Goal: Information Seeking & Learning: Learn about a topic

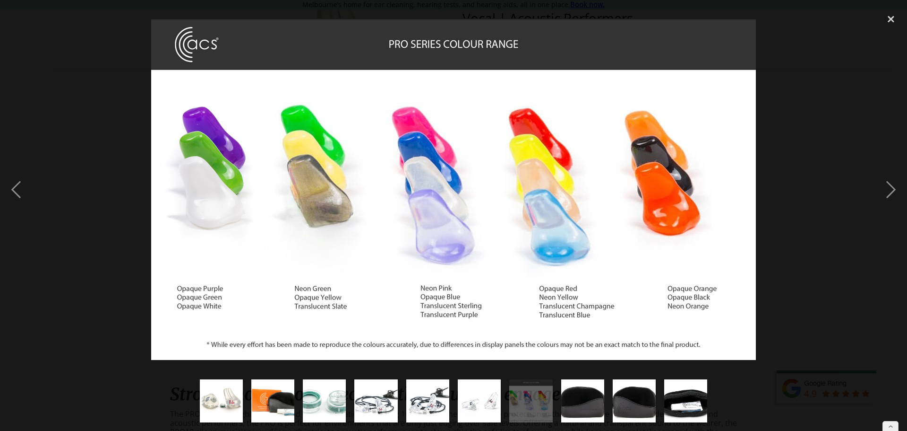
drag, startPoint x: 830, startPoint y: 163, endPoint x: 807, endPoint y: 161, distance: 22.8
click at [830, 163] on div at bounding box center [453, 190] width 907 height 362
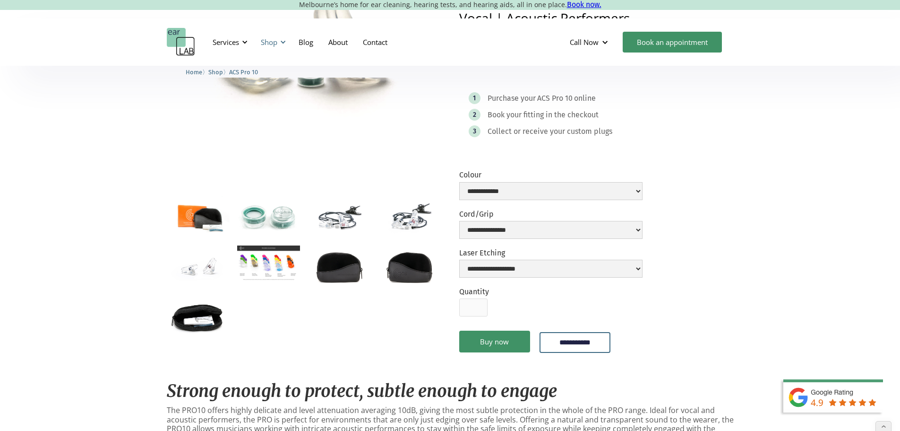
click at [266, 42] on div "Shop" at bounding box center [269, 41] width 17 height 9
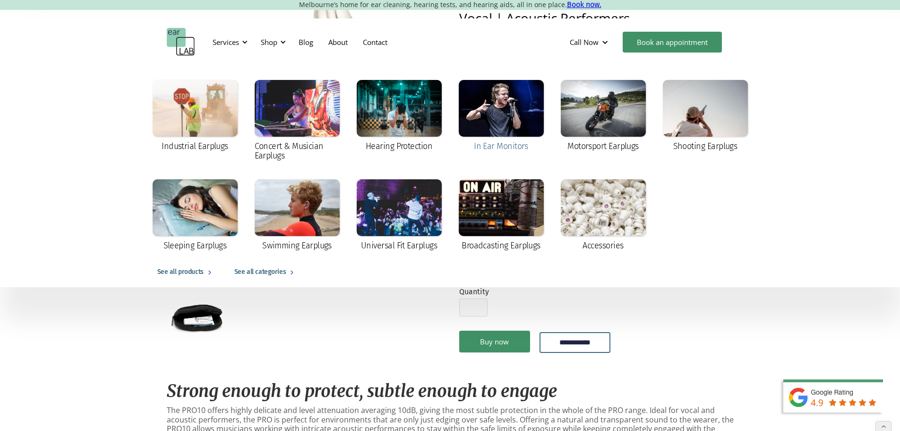
click at [536, 117] on div at bounding box center [501, 108] width 85 height 57
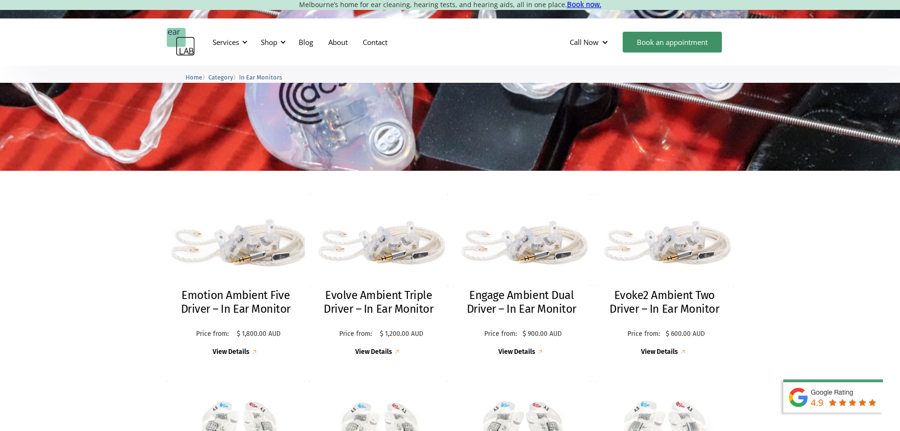
scroll to position [141, 0]
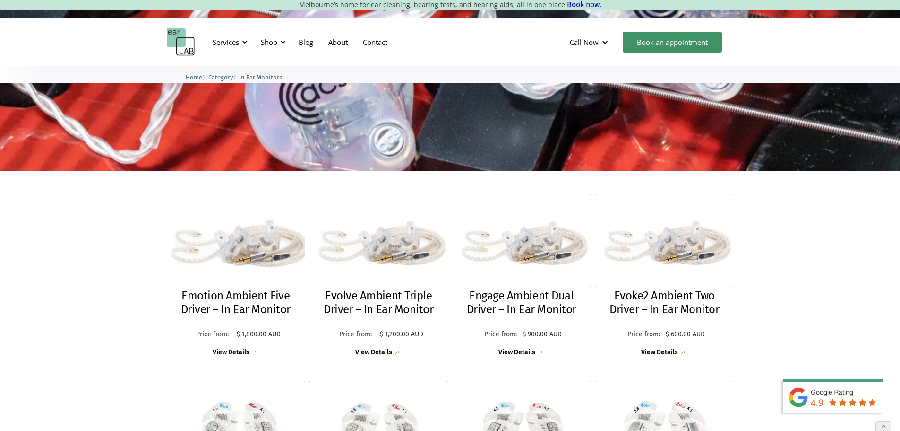
click at [252, 291] on h2 "Emotion Ambient Five Driver – In Ear Monitor" at bounding box center [236, 302] width 120 height 27
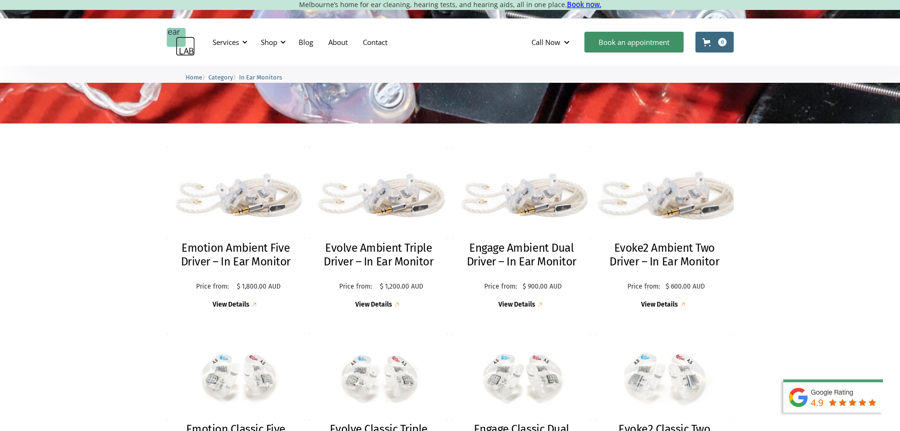
scroll to position [189, 0]
click at [638, 243] on h2 "Evoke2 Ambient Two Driver – In Ear Monitor" at bounding box center [665, 254] width 120 height 27
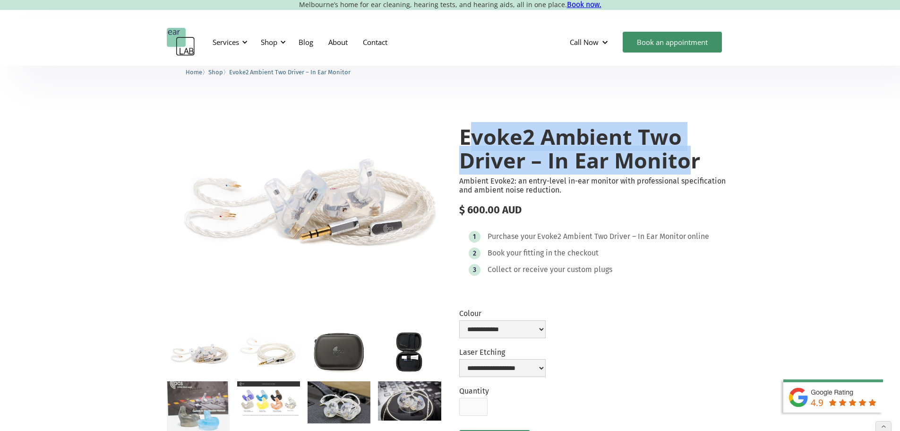
drag, startPoint x: 467, startPoint y: 136, endPoint x: 685, endPoint y: 155, distance: 219.7
click at [685, 155] on h1 "Evoke2 Ambient Two Driver – In Ear Monitor" at bounding box center [596, 148] width 275 height 47
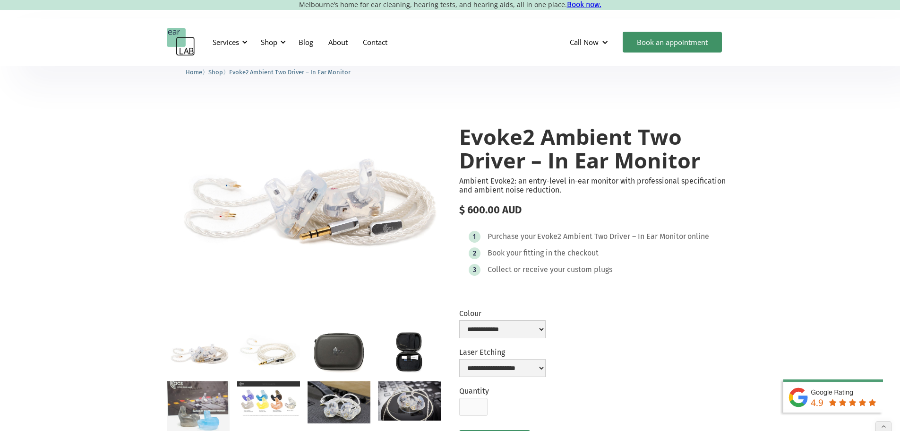
click at [702, 156] on h1 "Evoke2 Ambient Two Driver – In Ear Monitor" at bounding box center [596, 148] width 275 height 47
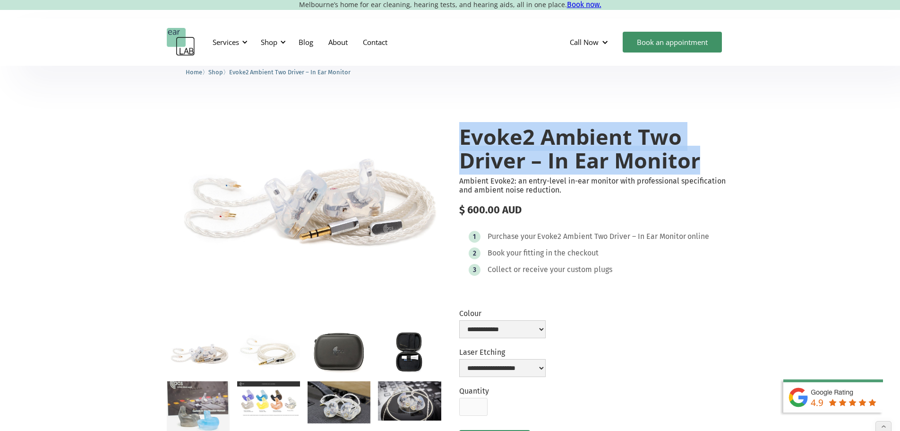
drag, startPoint x: 707, startPoint y: 161, endPoint x: 454, endPoint y: 126, distance: 254.8
click at [454, 126] on div "**********" at bounding box center [450, 288] width 567 height 364
copy h1 "Evoke2 Ambient Two Driver – In Ear Monitor"
click at [274, 42] on div "Shop" at bounding box center [269, 41] width 17 height 9
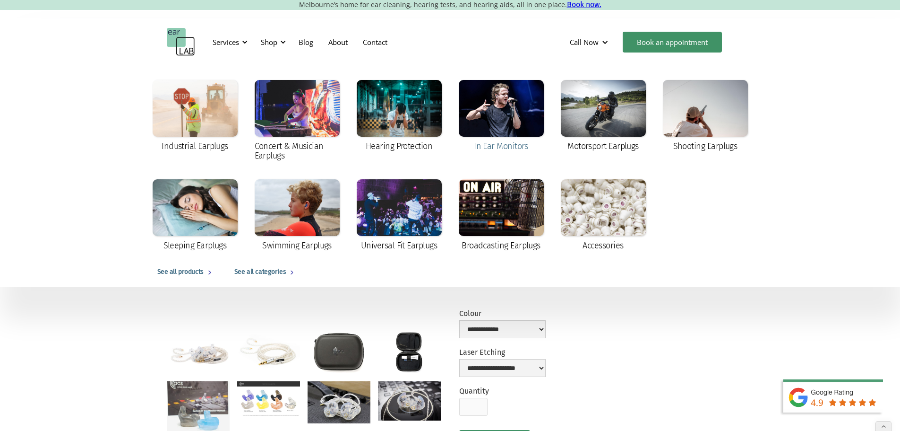
click at [465, 125] on div at bounding box center [501, 108] width 85 height 57
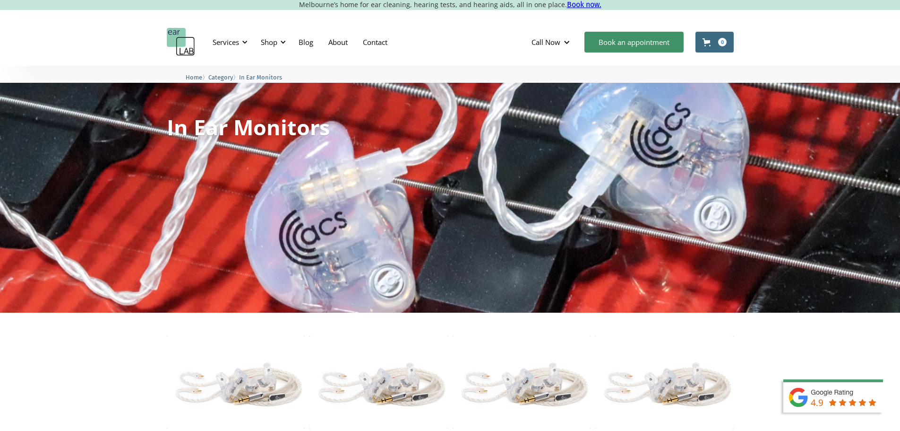
scroll to position [184, 0]
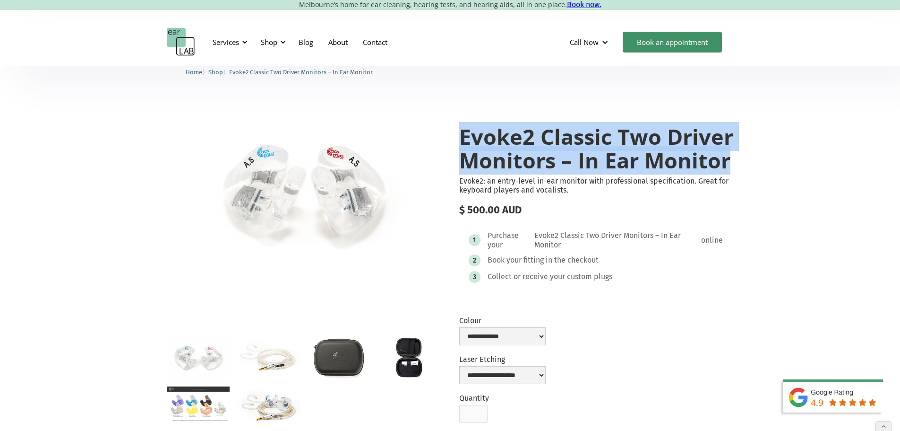
drag, startPoint x: 740, startPoint y: 161, endPoint x: 455, endPoint y: 129, distance: 286.3
copy h1 "Evoke2 Classic Two Driver Monitors – In Ear Monitor"
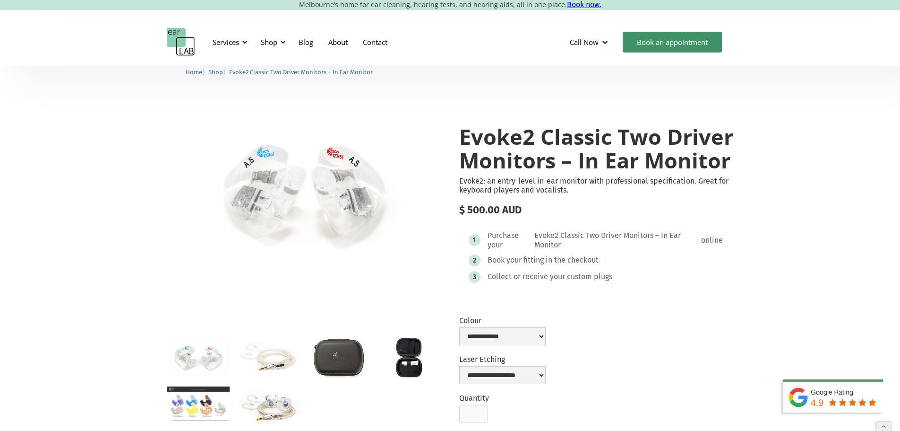
click at [190, 42] on img "home" at bounding box center [181, 42] width 28 height 28
